Goal: Information Seeking & Learning: Learn about a topic

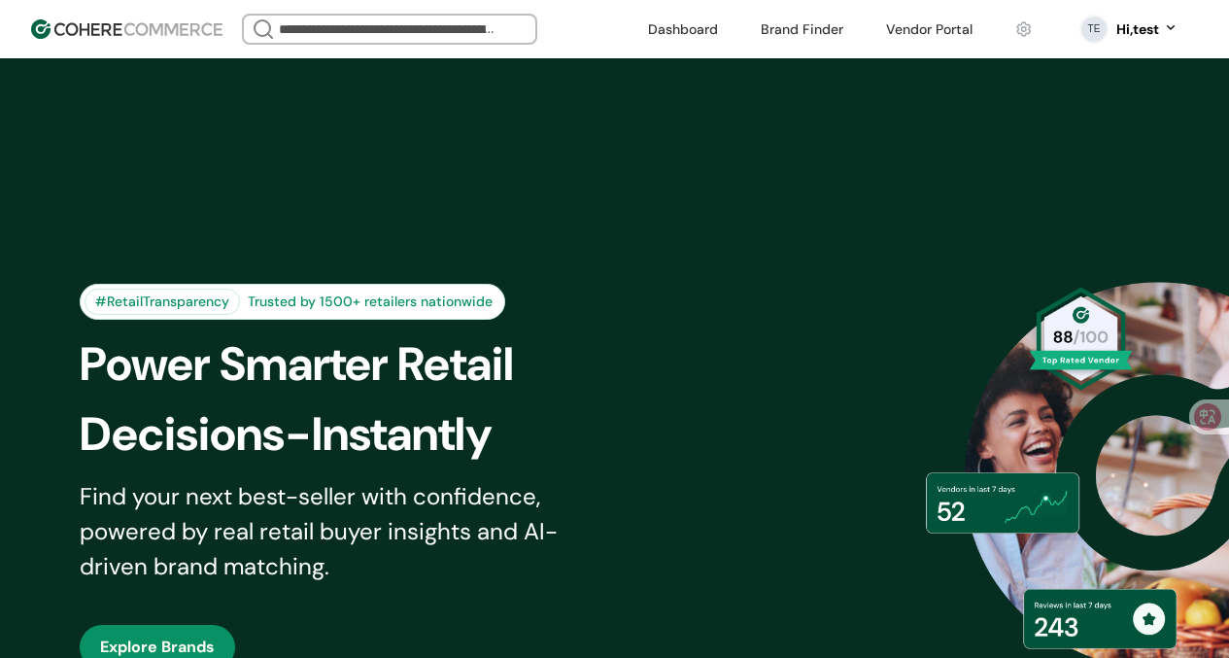
click at [485, 296] on div "Trusted by 1500+ retailers nationwide" at bounding box center [370, 301] width 260 height 20
click at [512, 299] on div "#RetailTransparency Trusted by 1500+ retailers nationwide" at bounding box center [359, 302] width 559 height 36
click at [665, 19] on link at bounding box center [682, 29] width 93 height 29
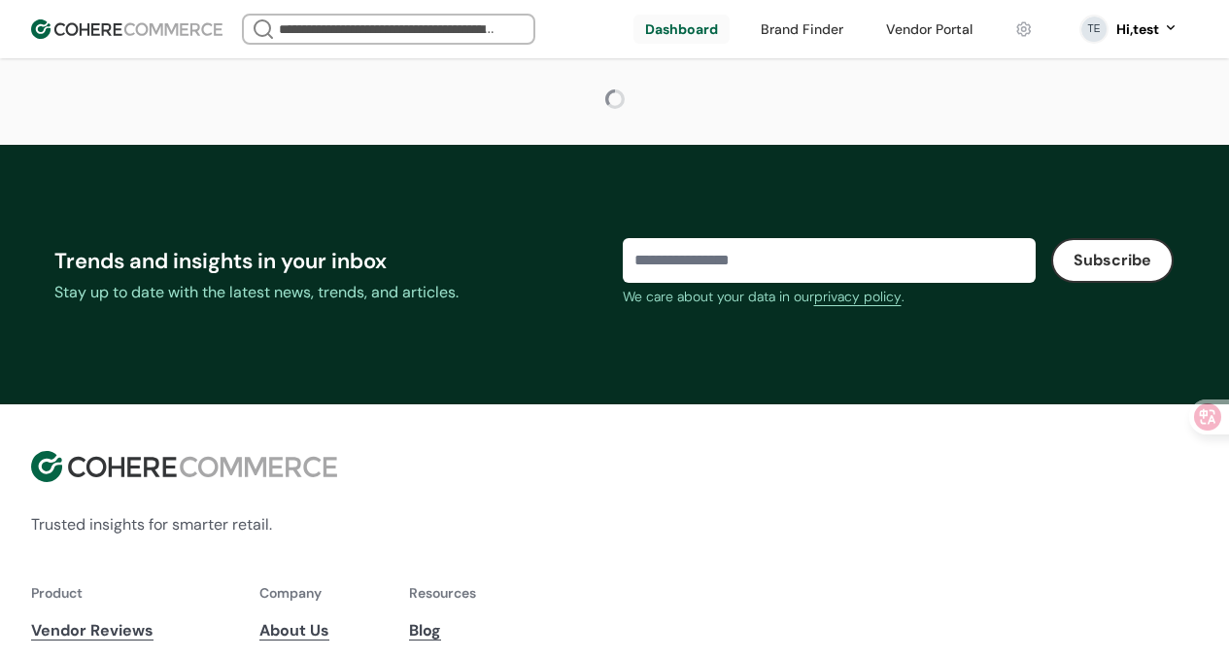
click at [450, 29] on input "search" at bounding box center [388, 29] width 227 height 27
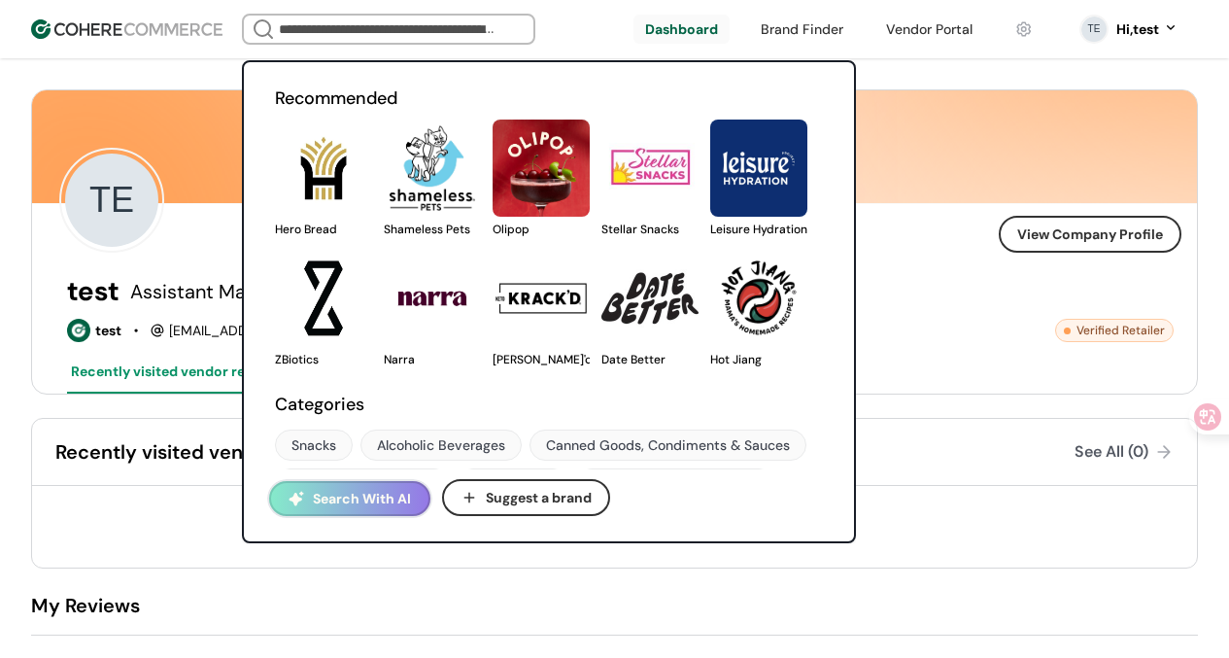
click at [275, 238] on link at bounding box center [275, 238] width 0 height 0
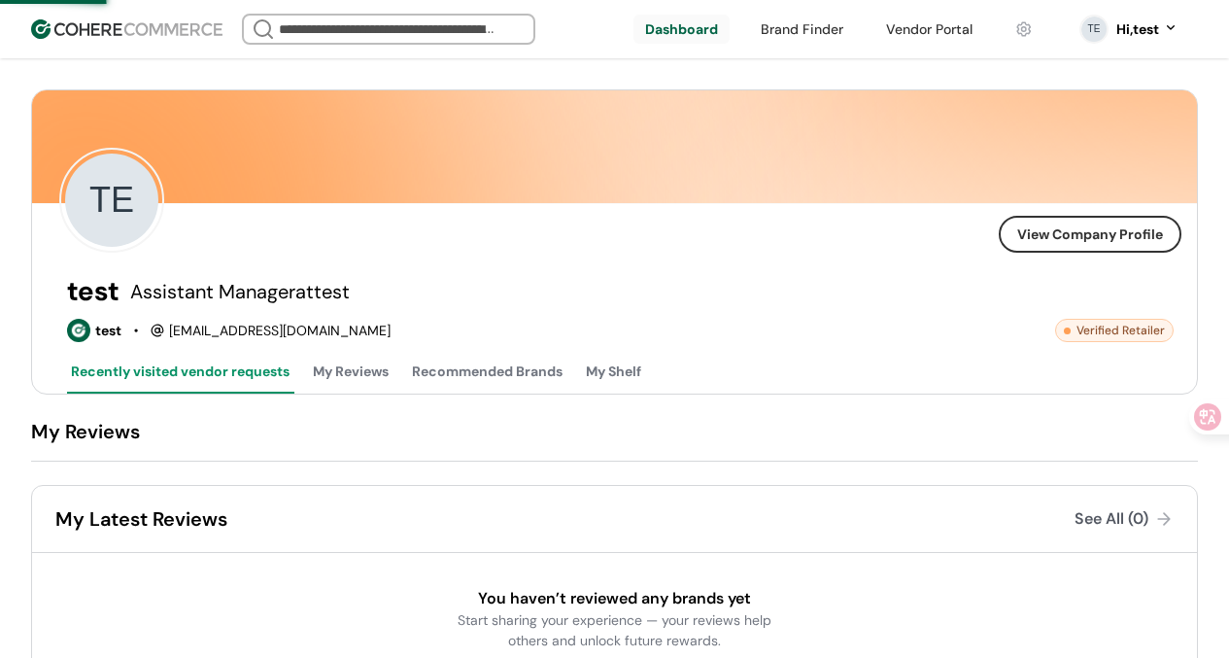
scroll to position [7, 0]
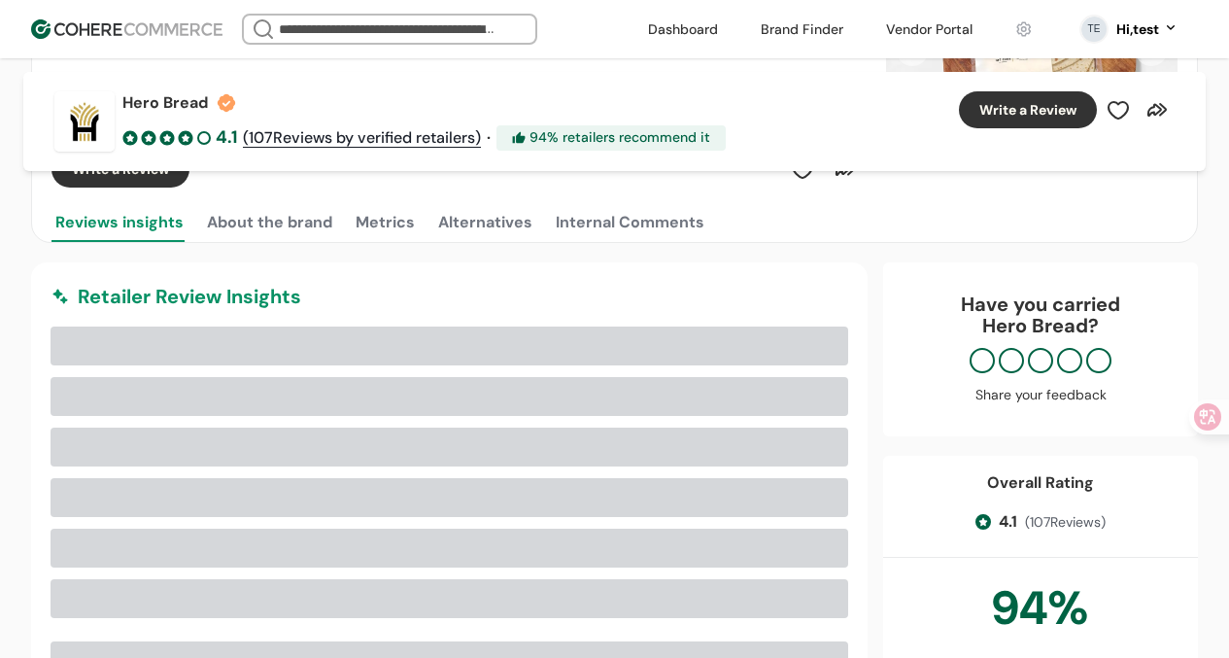
scroll to position [309, 0]
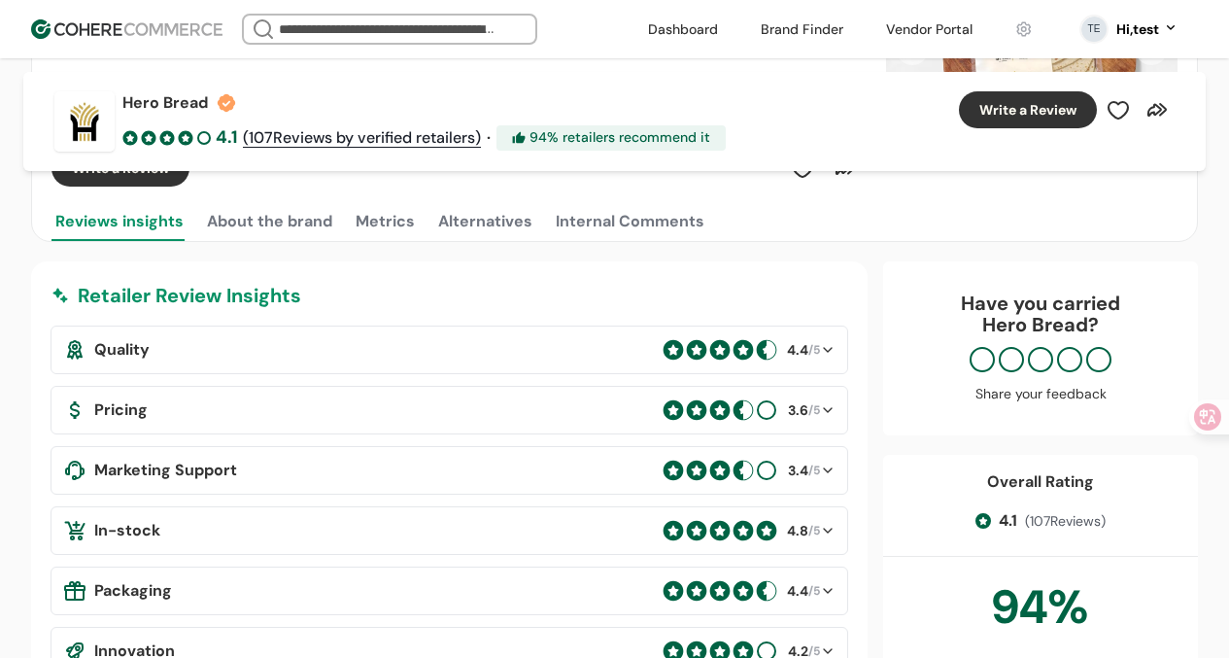
click at [277, 296] on div "Retailer Review Insights" at bounding box center [449, 295] width 797 height 29
click at [313, 296] on div "Retailer Review Insights" at bounding box center [449, 295] width 797 height 29
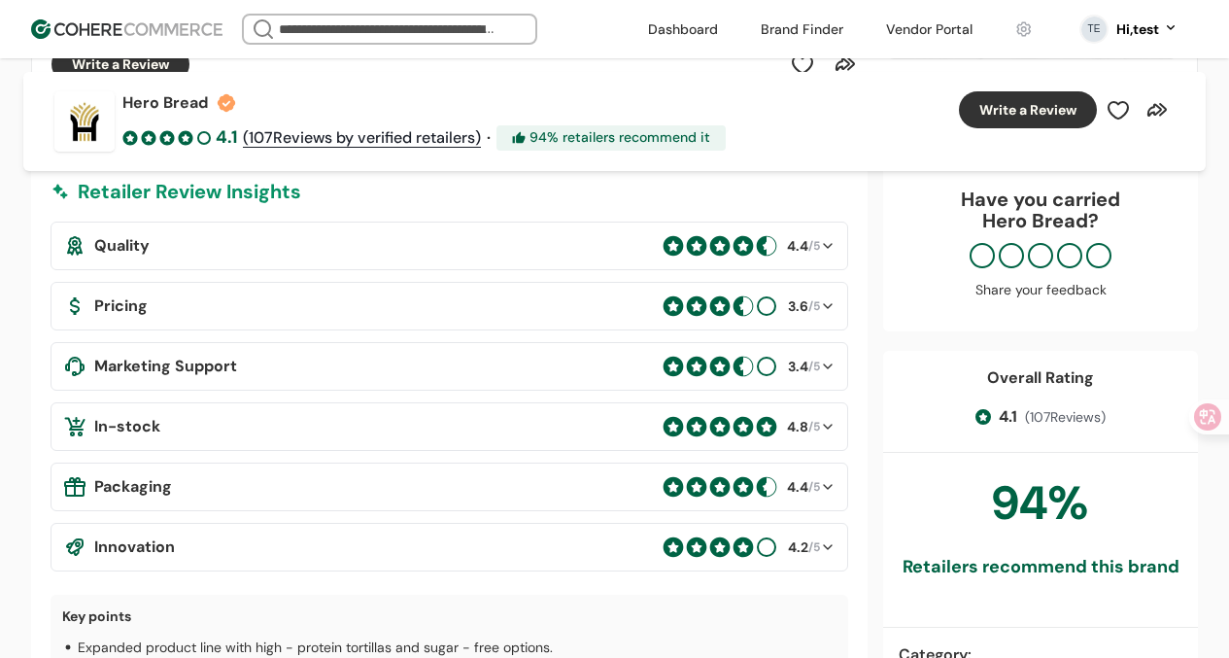
scroll to position [412, 0]
click at [570, 295] on div "Pricing" at bounding box center [359, 306] width 592 height 23
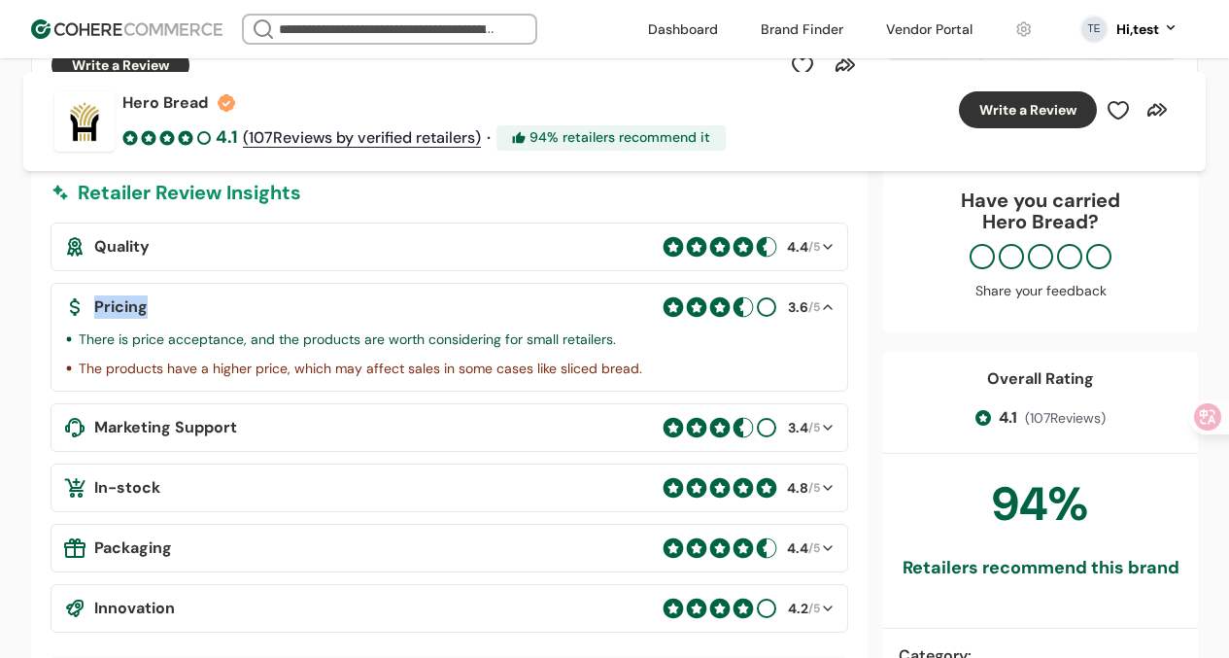
click at [570, 295] on div "Pricing" at bounding box center [359, 306] width 592 height 23
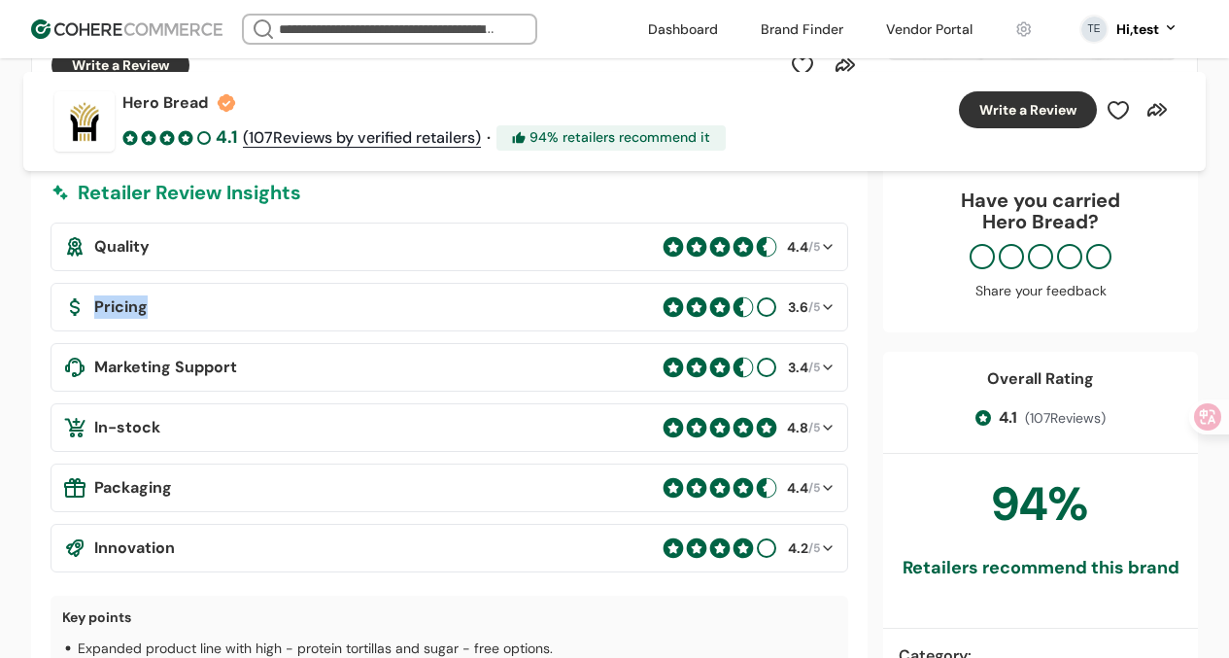
click at [570, 295] on div "Pricing" at bounding box center [359, 306] width 592 height 23
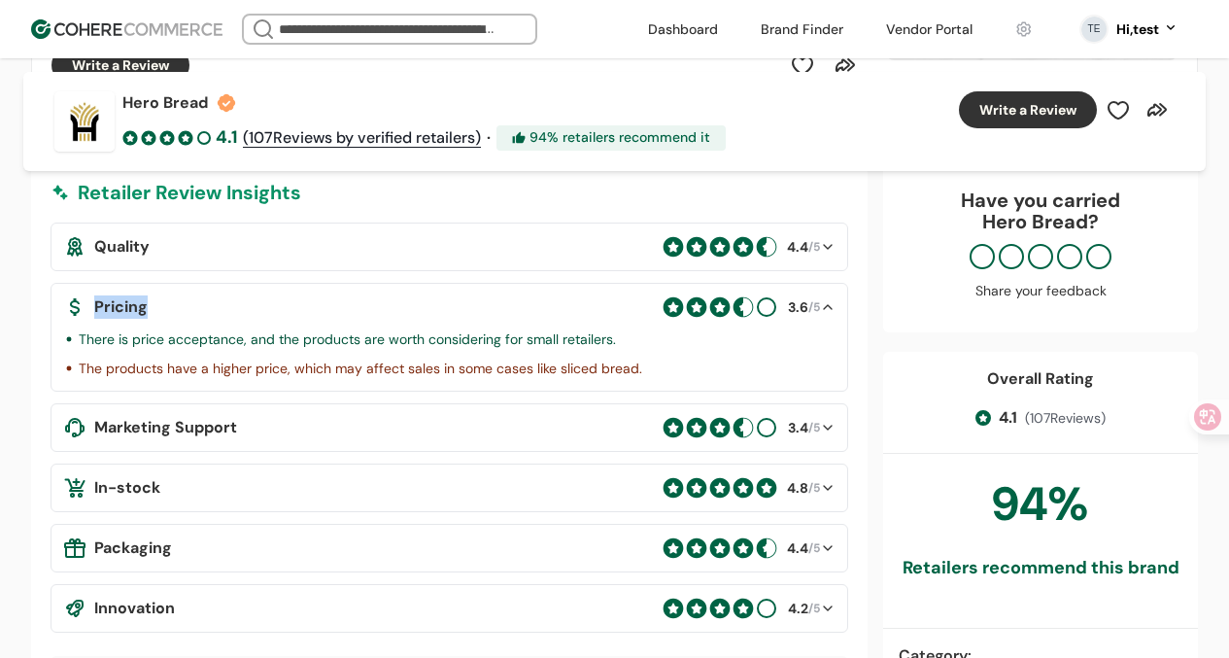
click at [570, 295] on div "Pricing" at bounding box center [359, 306] width 592 height 23
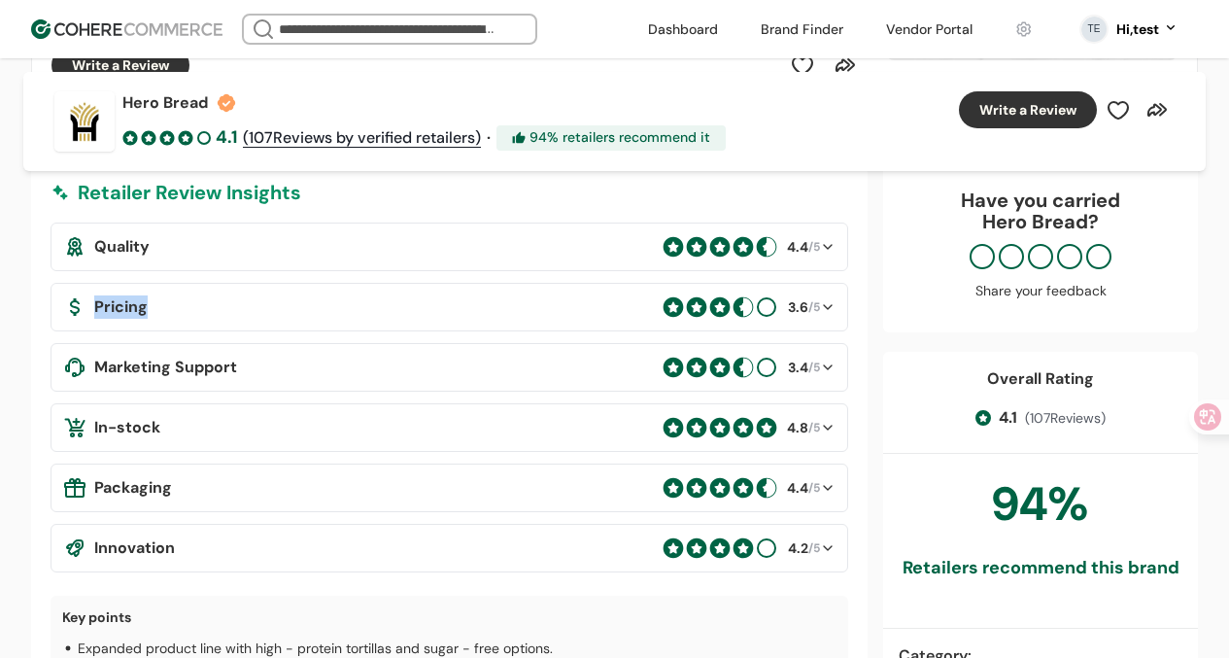
click at [570, 295] on div "Pricing" at bounding box center [359, 306] width 592 height 23
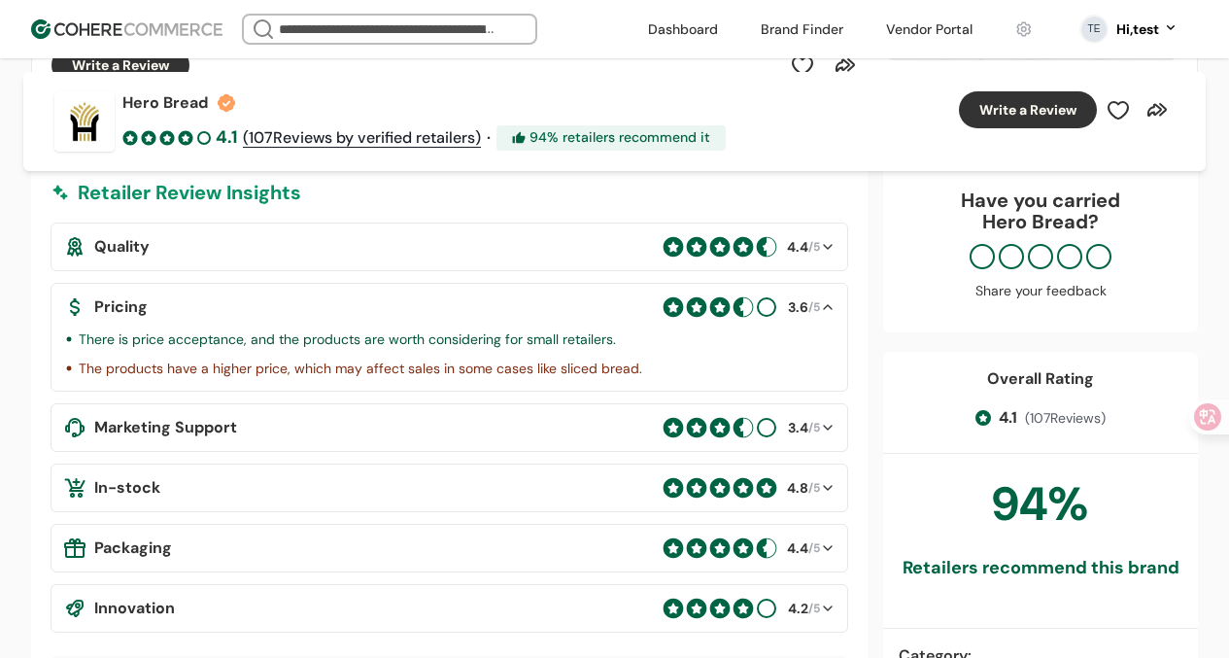
click at [558, 201] on div "Retailer Review Insights" at bounding box center [449, 192] width 797 height 29
click at [438, 193] on div "Retailer Review Insights" at bounding box center [449, 192] width 797 height 29
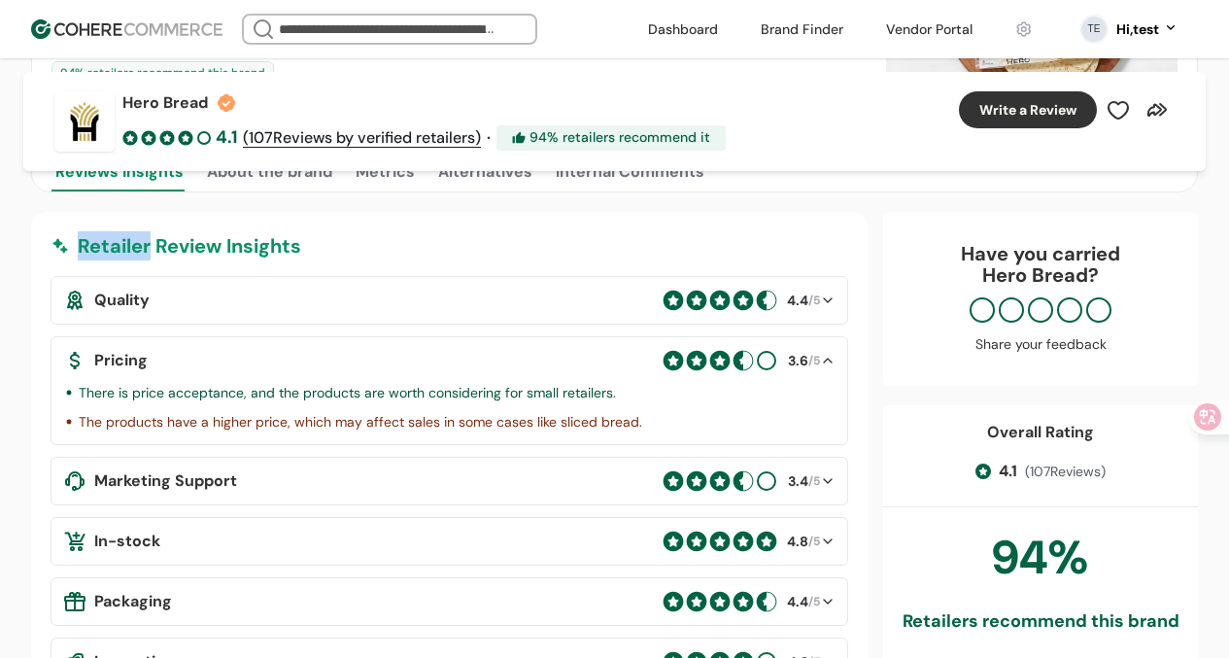
scroll to position [333, 0]
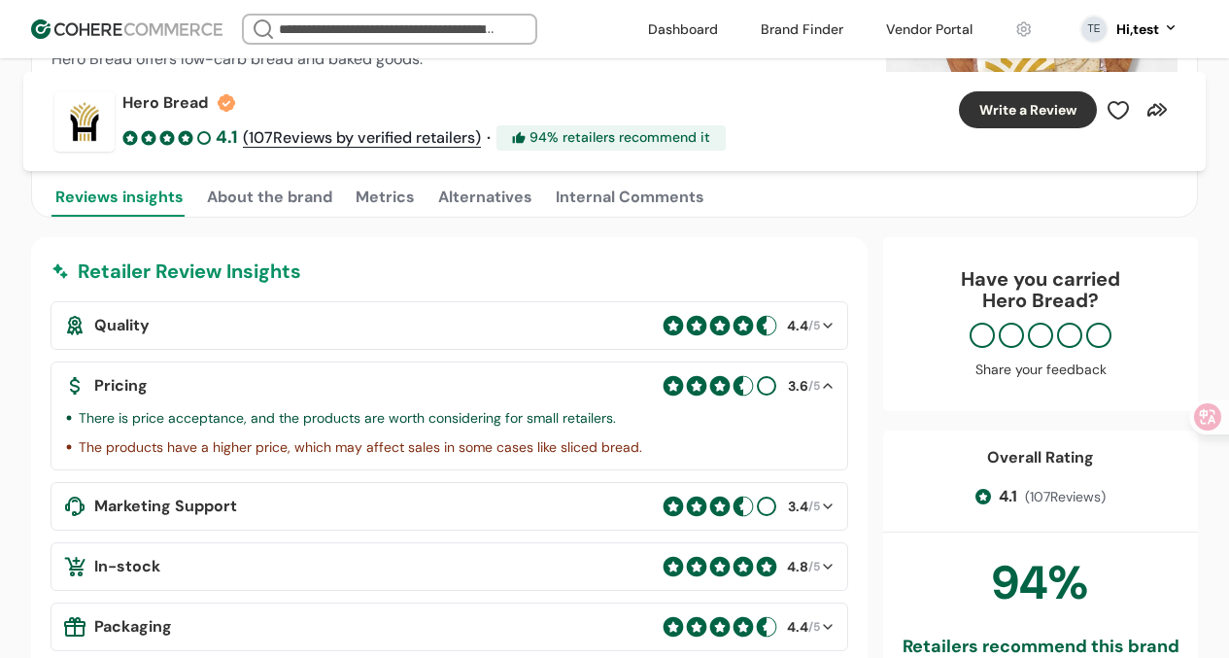
click at [239, 277] on div "Retailer Review Insights" at bounding box center [449, 270] width 797 height 29
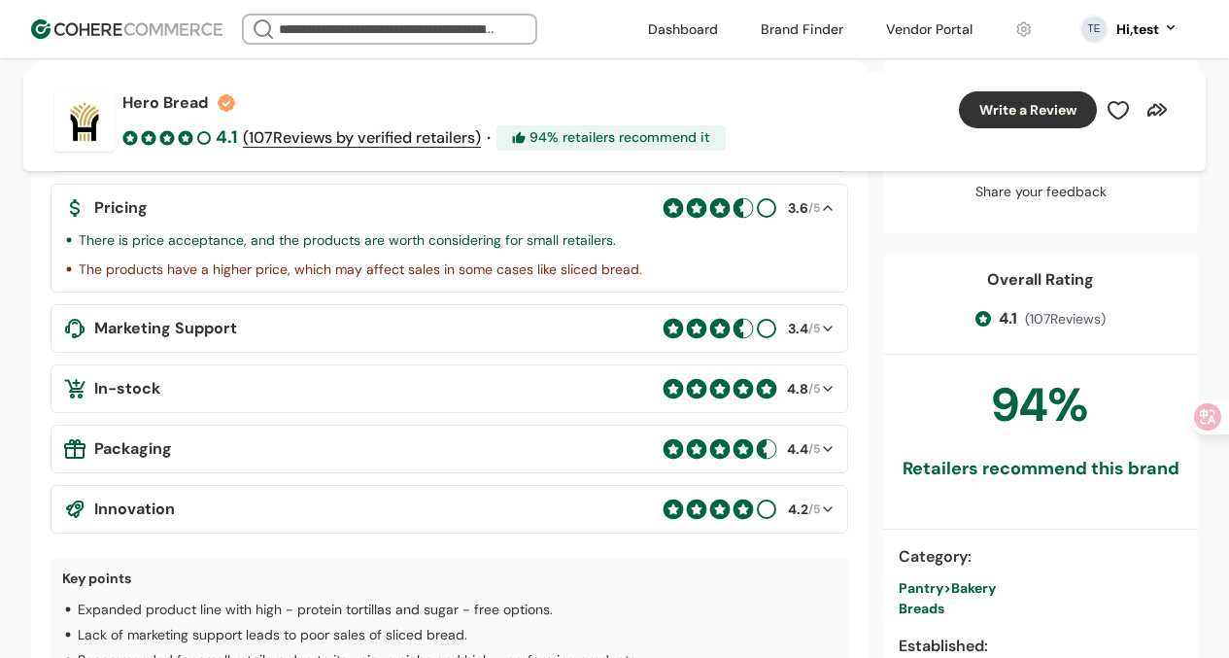
scroll to position [523, 0]
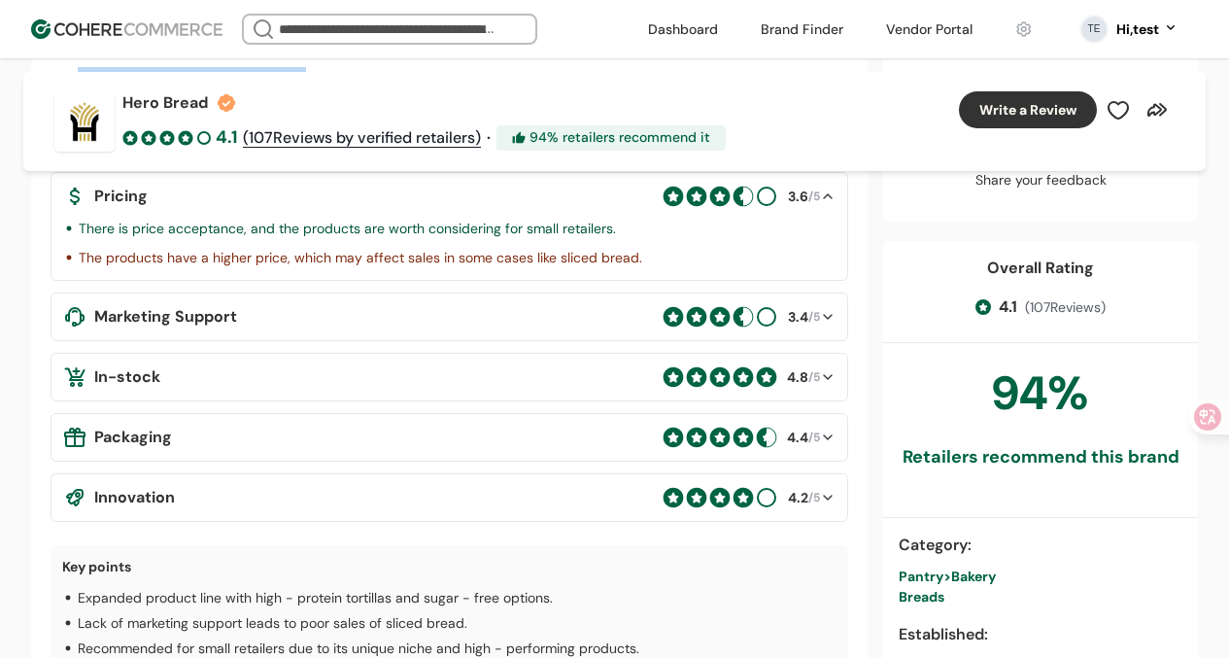
click at [231, 587] on p "Expanded product line with high - protein tortillas and sugar - free options." at bounding box center [315, 597] width 475 height 21
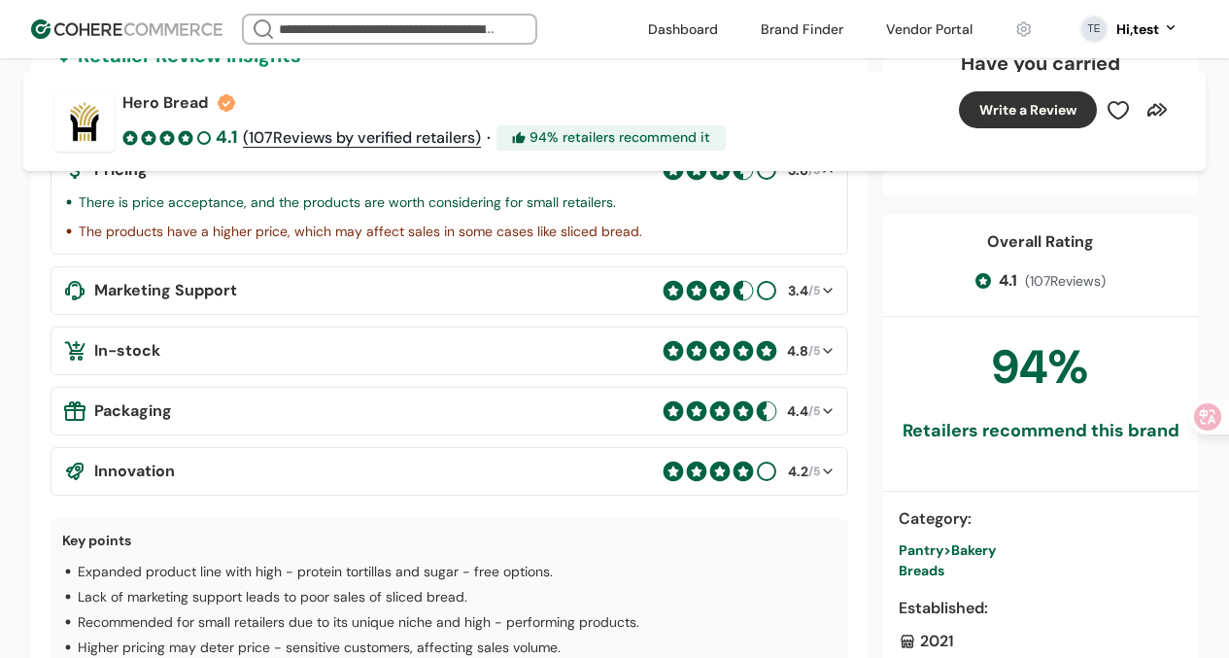
scroll to position [549, 0]
